Goal: Task Accomplishment & Management: Manage account settings

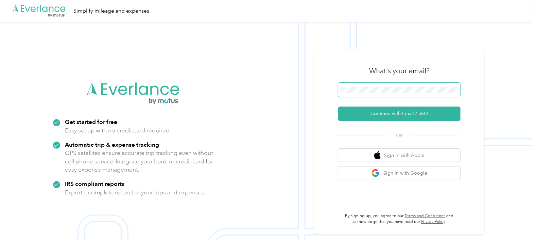
click at [383, 85] on span at bounding box center [399, 90] width 122 height 14
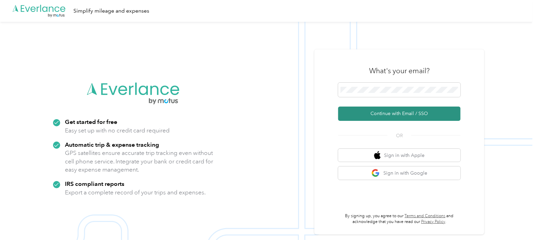
click at [395, 112] on button "Continue with Email / SSO" at bounding box center [399, 113] width 122 height 14
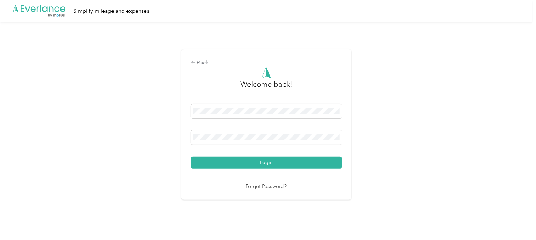
click at [292, 160] on button "Login" at bounding box center [266, 162] width 151 height 12
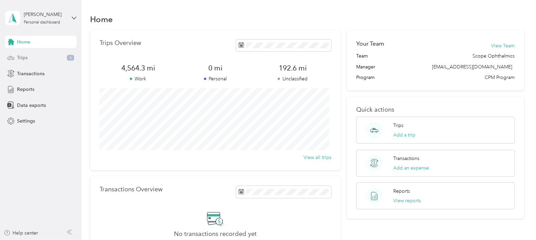
click at [19, 54] on span "Trips" at bounding box center [22, 57] width 11 height 7
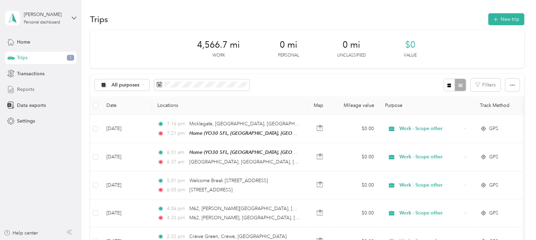
click at [26, 90] on span "Reports" at bounding box center [25, 89] width 17 height 7
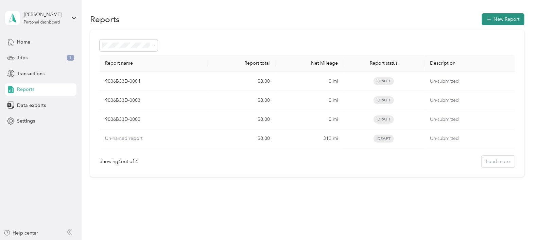
click at [494, 20] on button "New Report" at bounding box center [503, 19] width 42 height 12
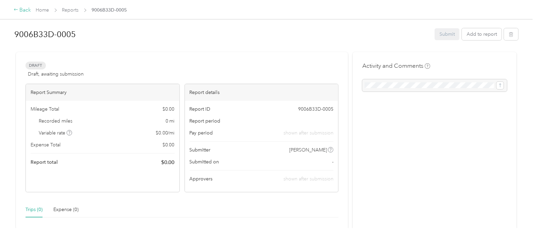
click at [20, 7] on div "Back" at bounding box center [23, 10] width 18 height 8
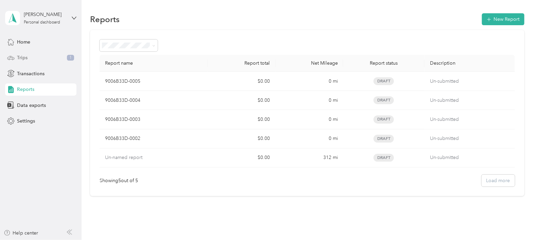
click at [27, 59] on span "Trips" at bounding box center [22, 57] width 11 height 7
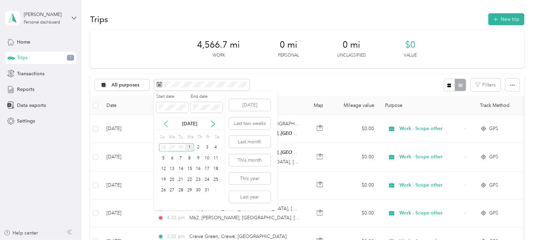
click at [166, 122] on icon at bounding box center [165, 124] width 3 height 6
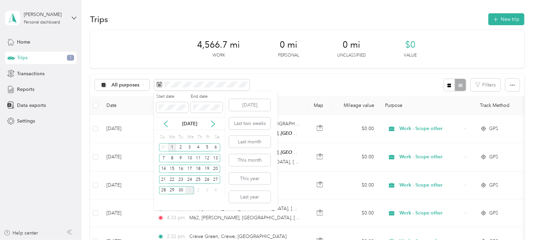
click at [171, 146] on div "1" at bounding box center [172, 147] width 9 height 8
click at [180, 190] on div "30" at bounding box center [180, 190] width 9 height 8
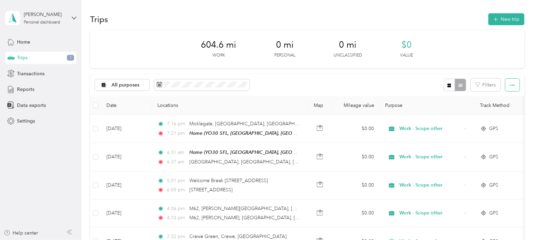
click at [510, 87] on icon "button" at bounding box center [512, 85] width 5 height 5
click at [503, 107] on span "Export" at bounding box center [500, 110] width 14 height 6
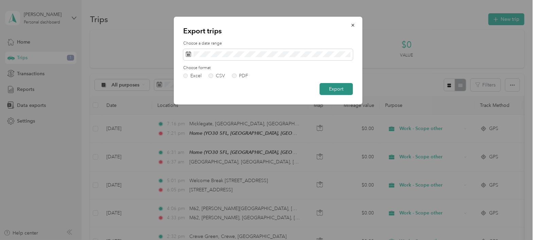
click at [340, 90] on button "Export" at bounding box center [336, 89] width 33 height 12
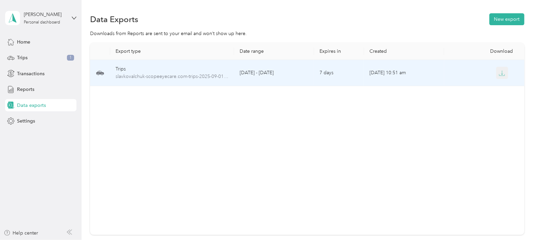
click at [500, 71] on icon "button" at bounding box center [502, 73] width 6 height 6
